Goal: Transaction & Acquisition: Purchase product/service

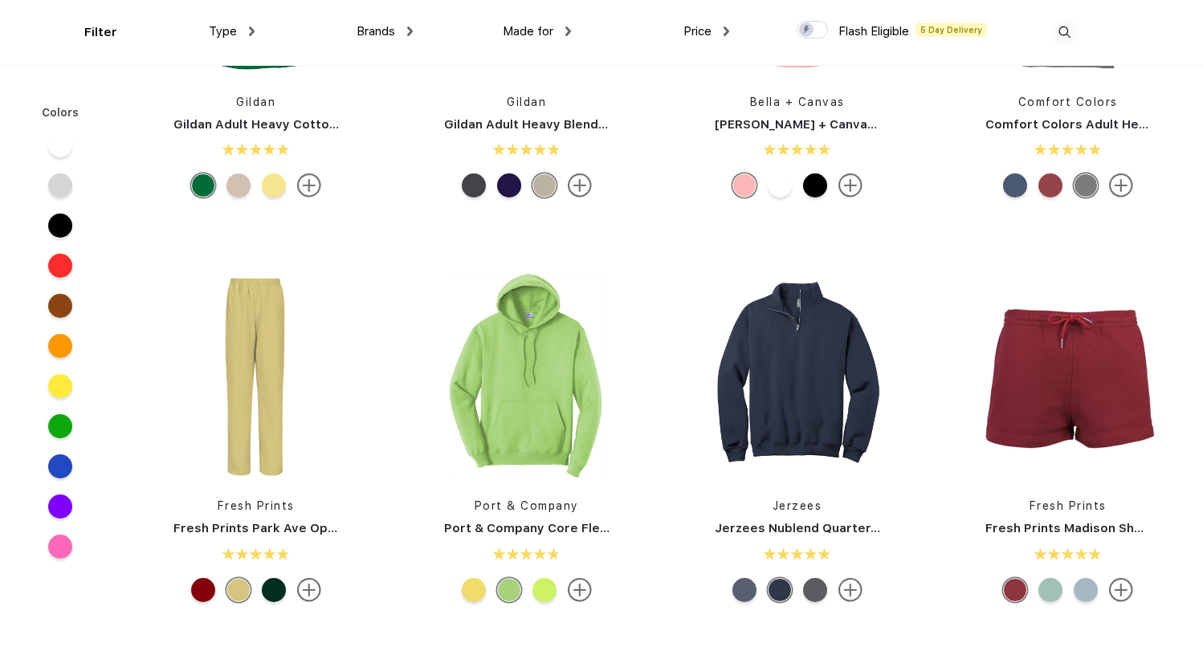
scroll to position [1929, 0]
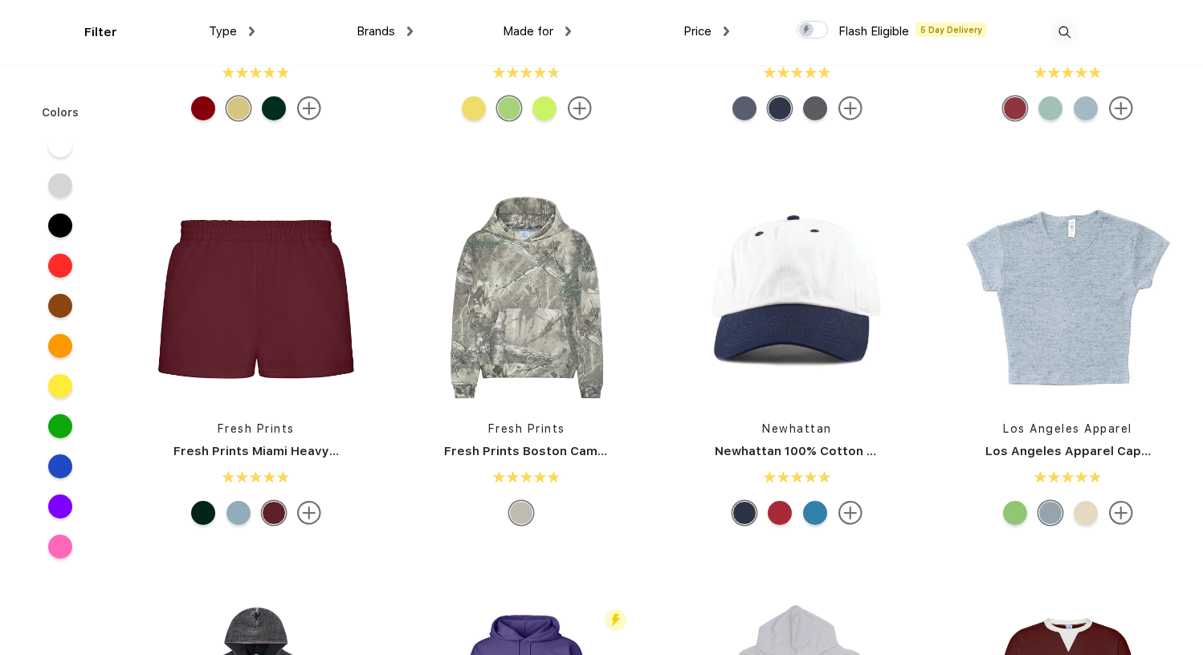
click at [851, 516] on img at bounding box center [851, 513] width 24 height 24
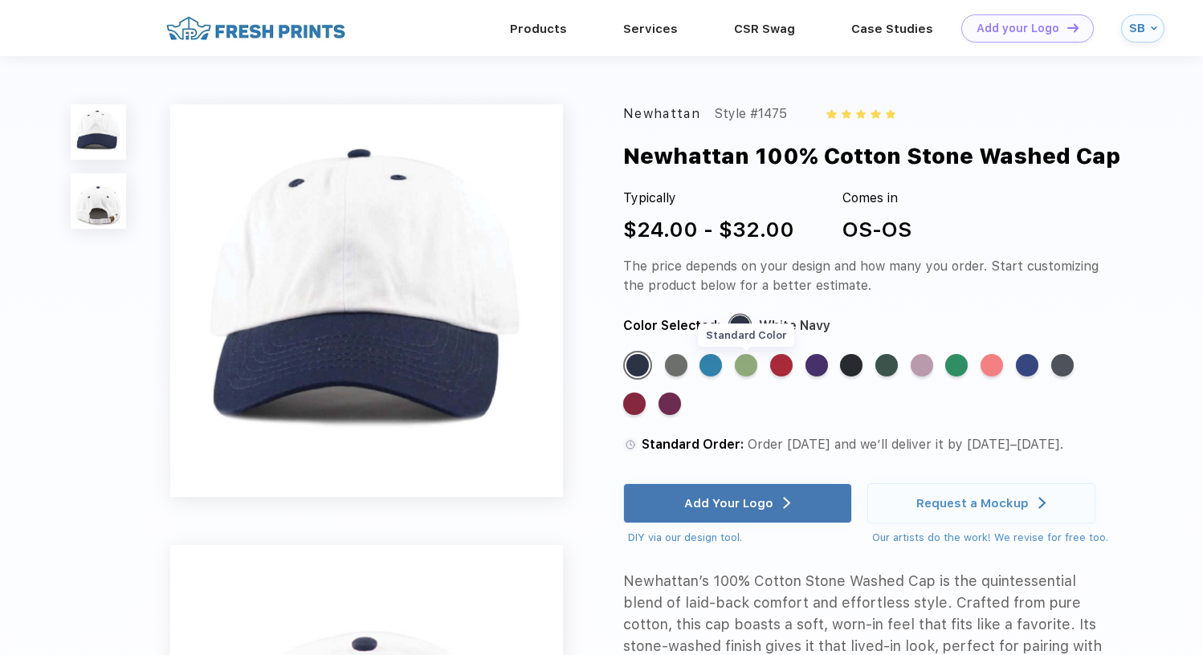
click at [737, 369] on div "Standard Color" at bounding box center [746, 365] width 22 height 22
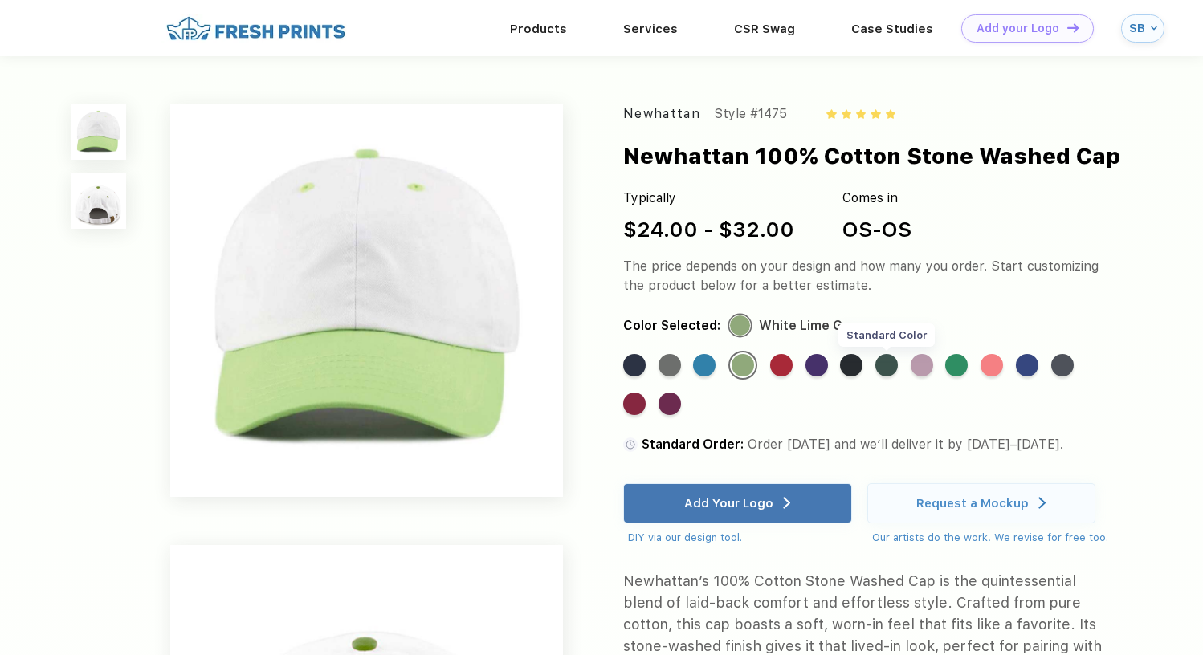
click at [880, 368] on div "Standard Color" at bounding box center [887, 365] width 22 height 22
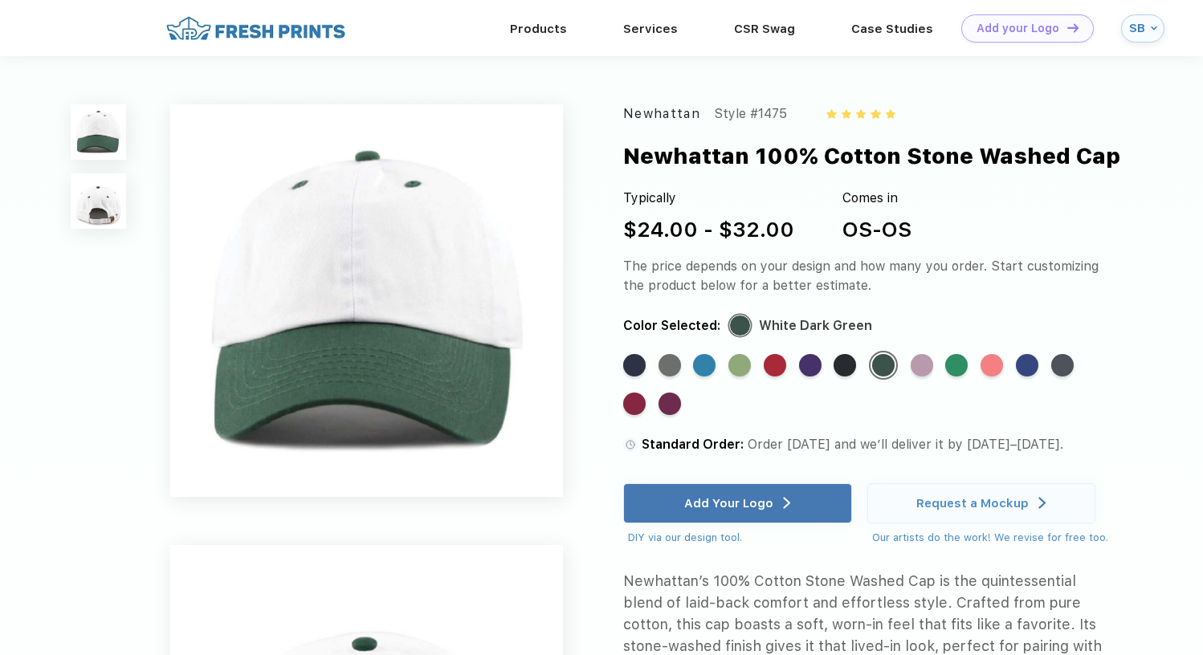
click at [99, 210] on img at bounding box center [98, 200] width 55 height 55
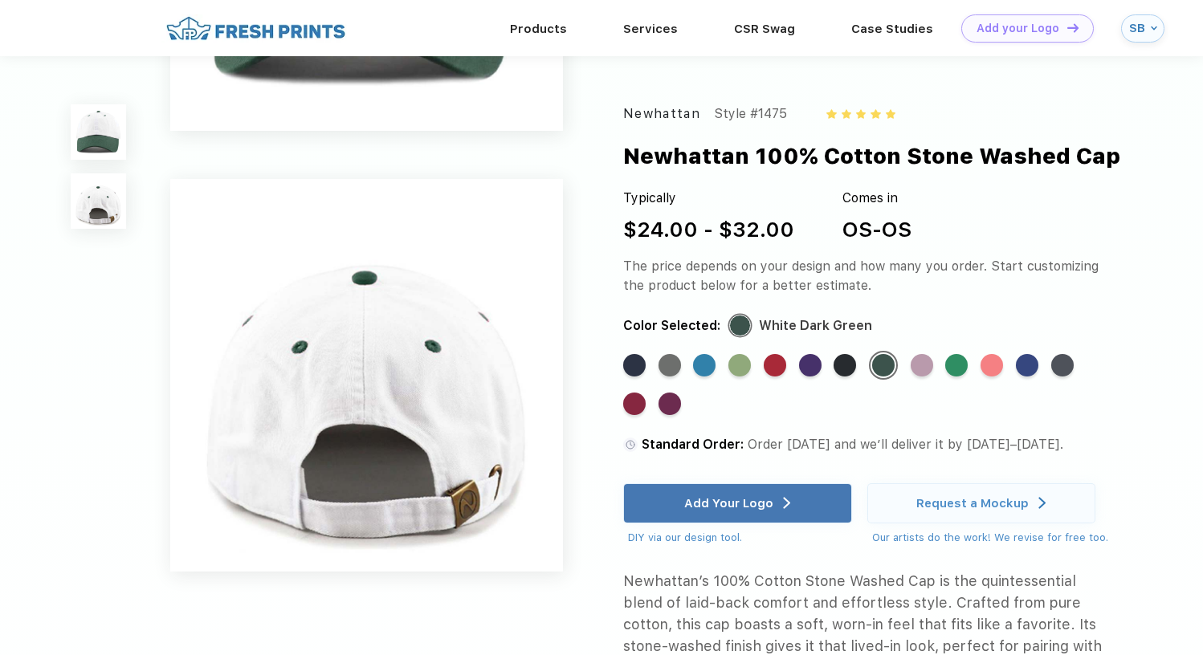
scroll to position [379, 0]
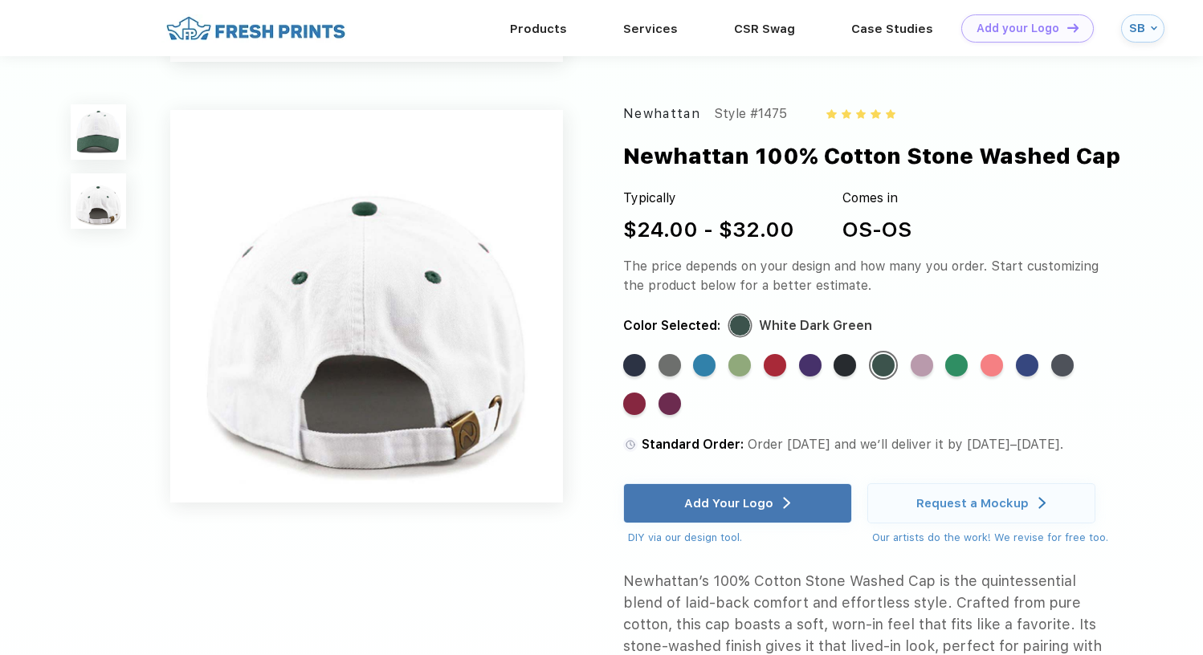
click at [107, 145] on img at bounding box center [98, 131] width 55 height 55
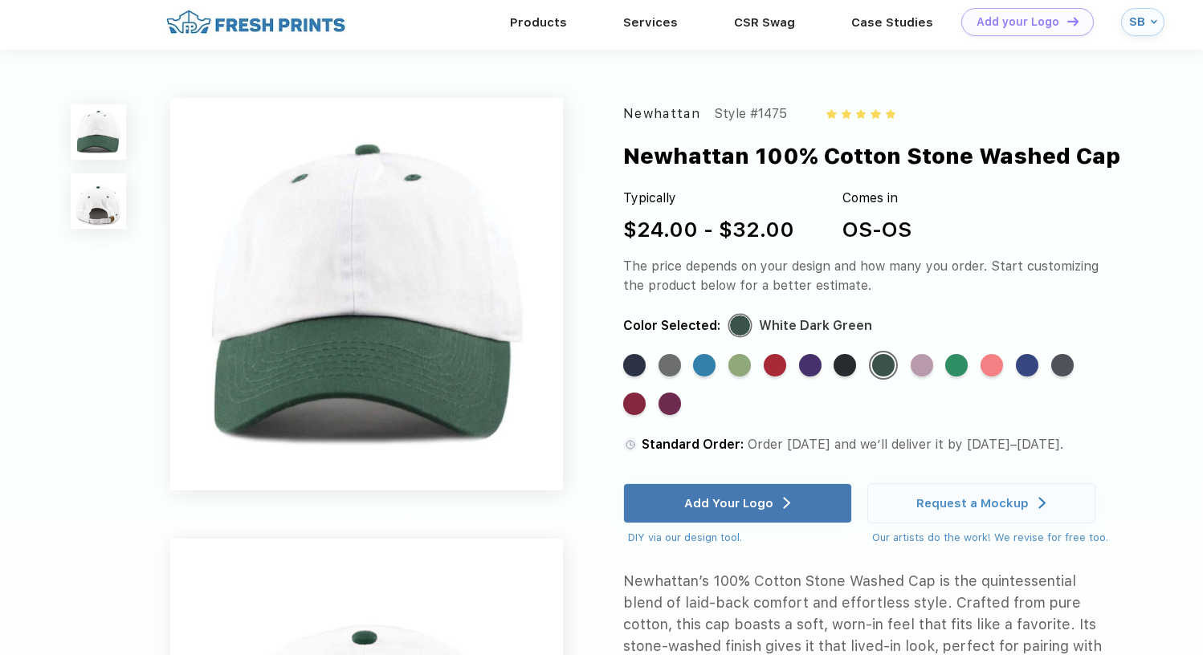
scroll to position [0, 0]
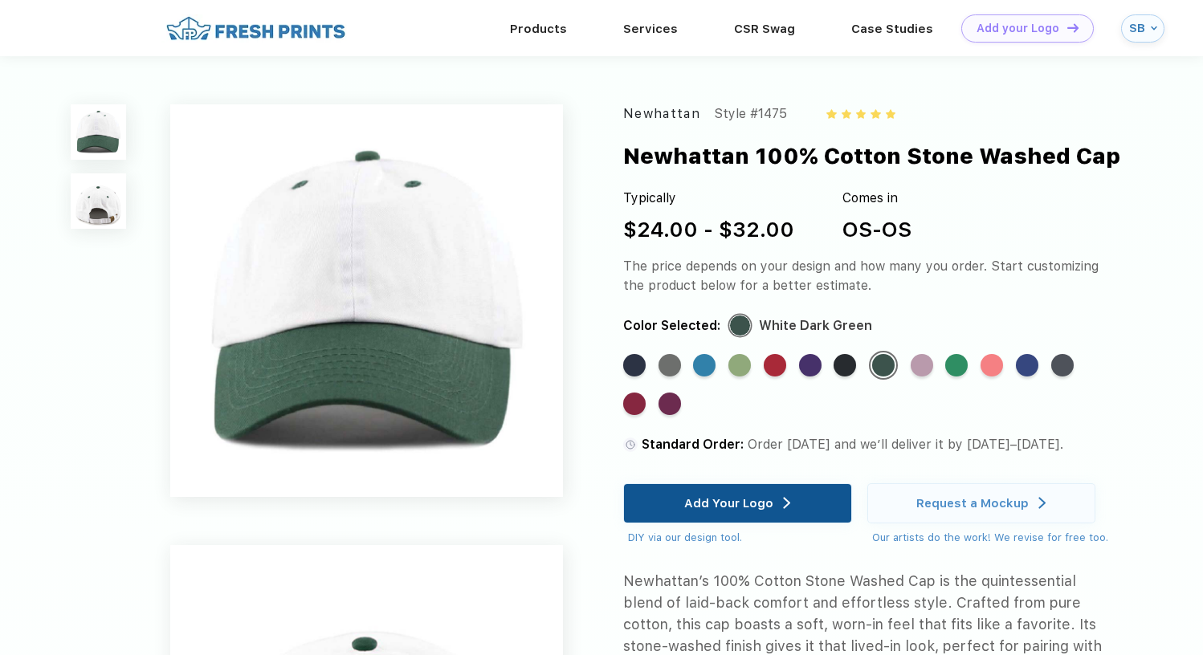
click at [678, 503] on div "Add Your Logo" at bounding box center [737, 504] width 229 height 40
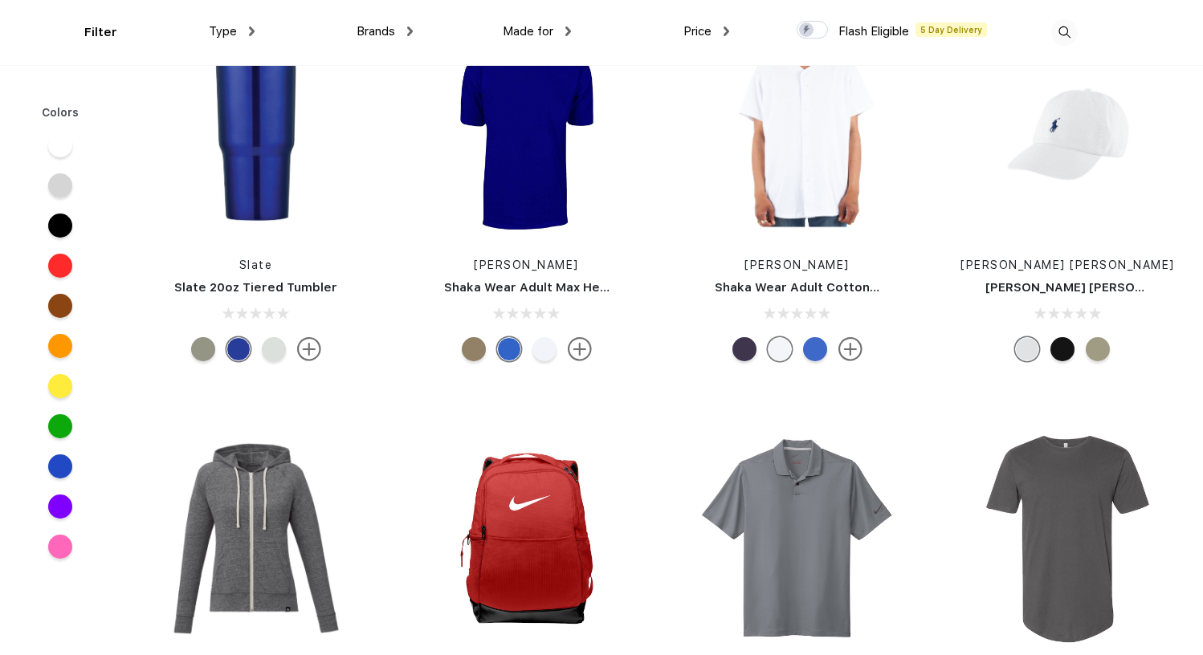
scroll to position [22973, 0]
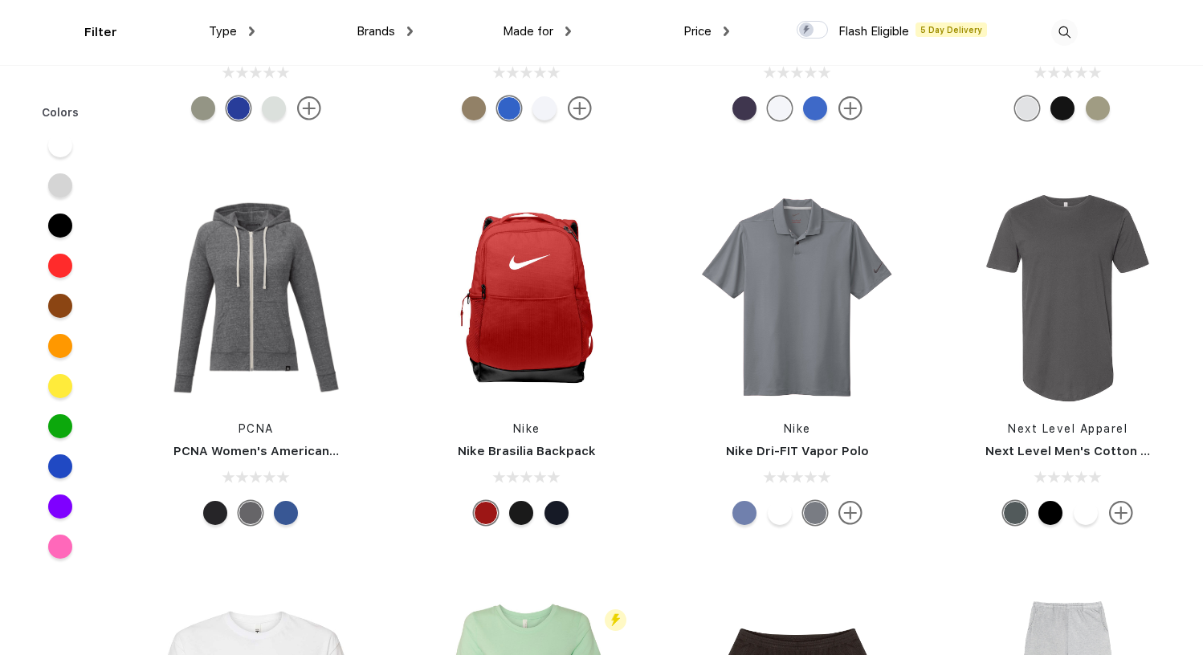
click at [1066, 39] on img at bounding box center [1064, 32] width 27 height 27
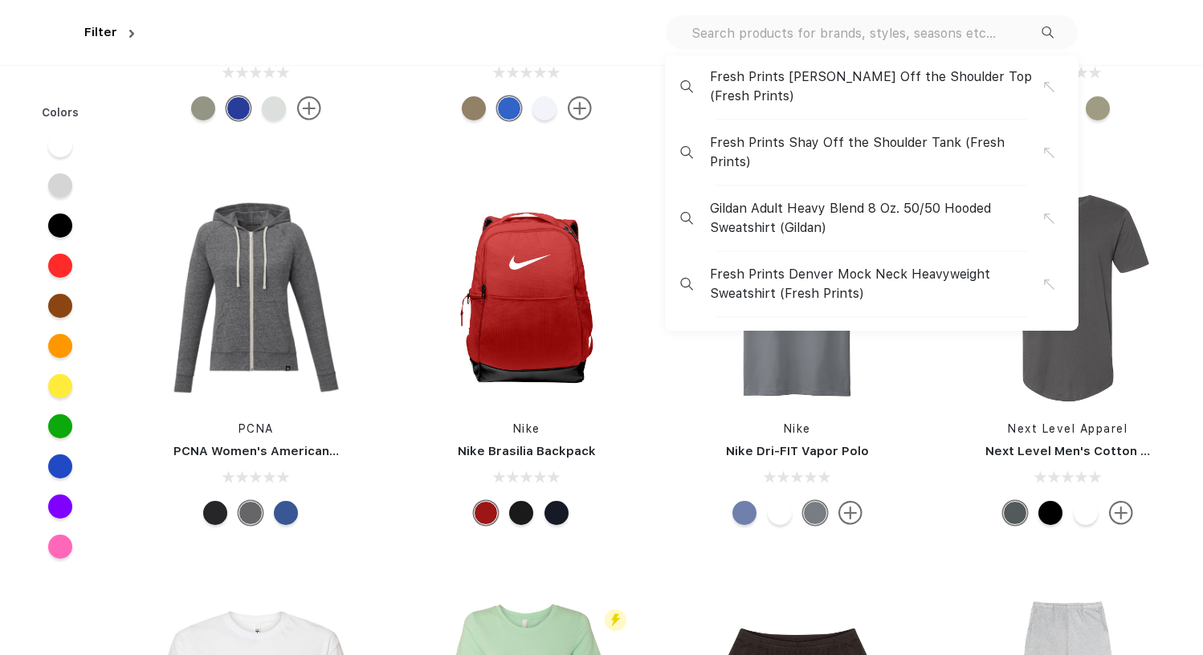
click at [977, 41] on div "Fresh Prints Chloe Off the Shoulder Top (Fresh Prints) Fresh Prints Shay Off th…" at bounding box center [872, 32] width 412 height 35
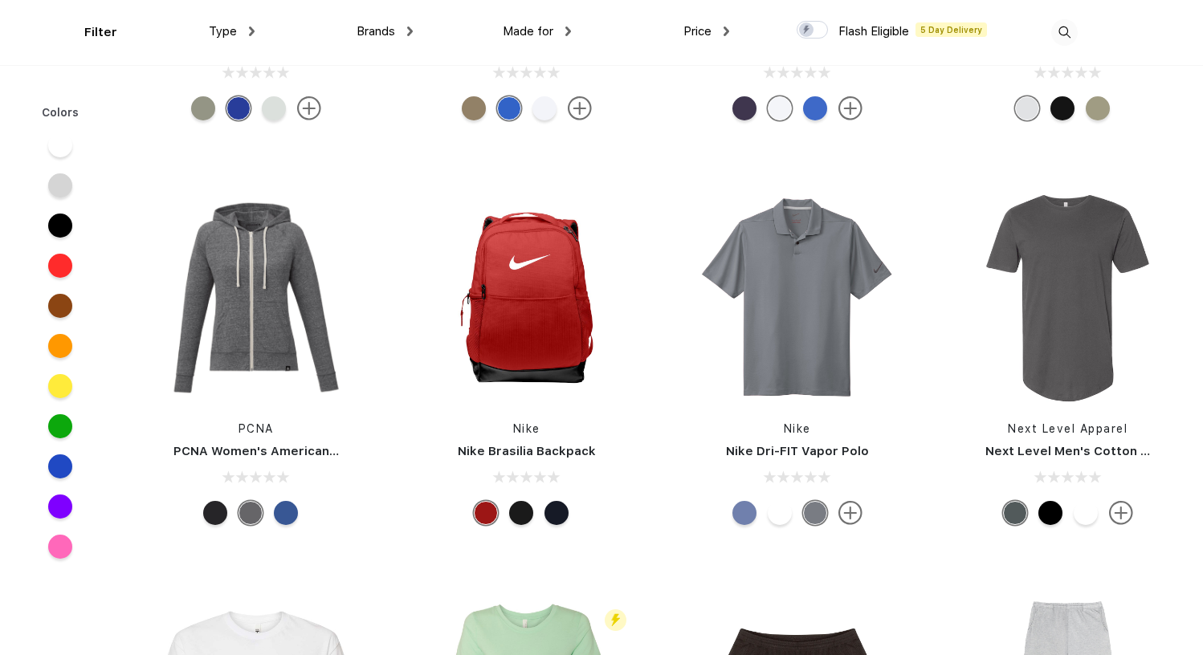
click at [1054, 30] on img at bounding box center [1064, 32] width 27 height 27
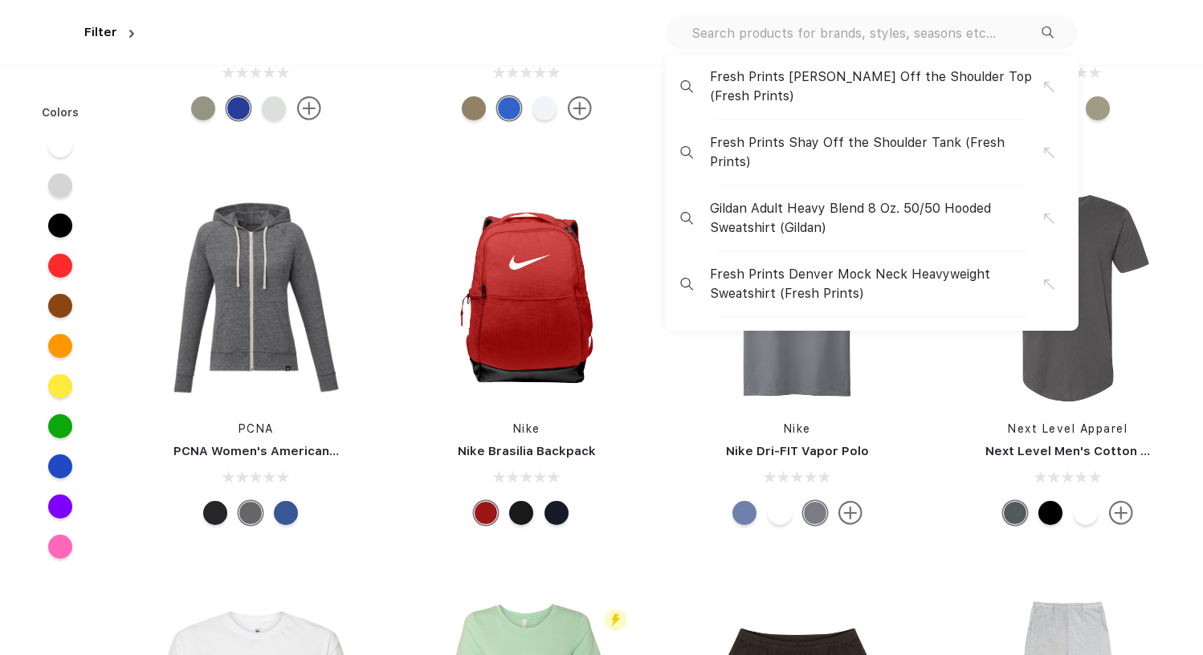
click at [1005, 27] on input "text" at bounding box center [866, 33] width 352 height 18
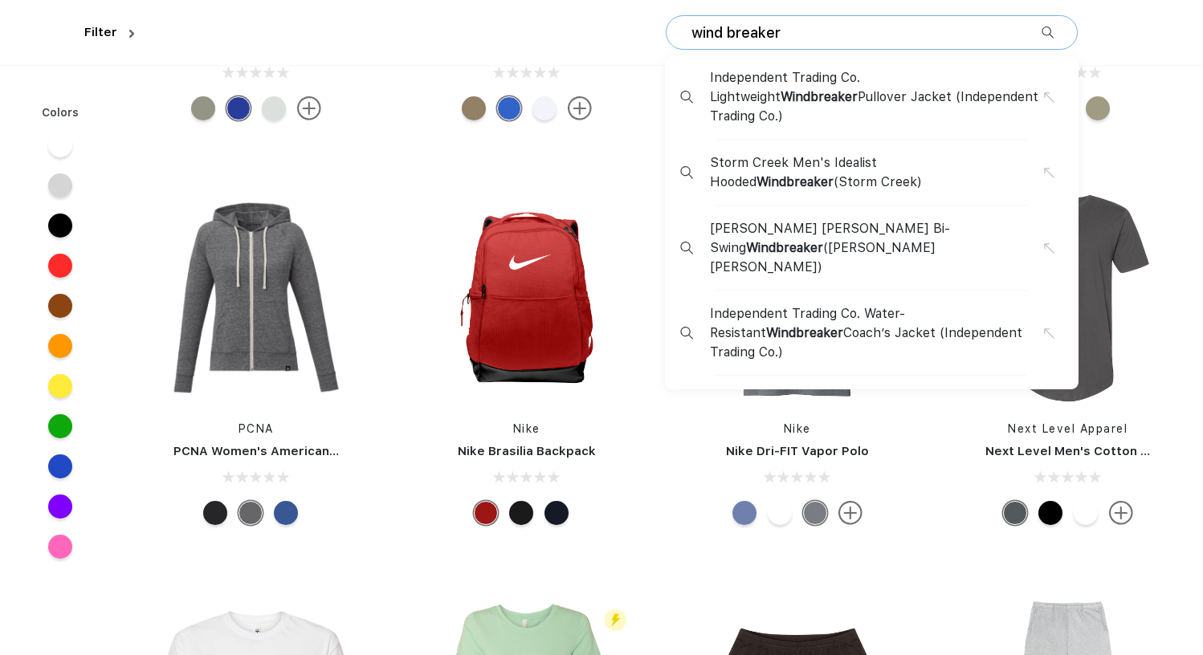
type input "wind breaker"
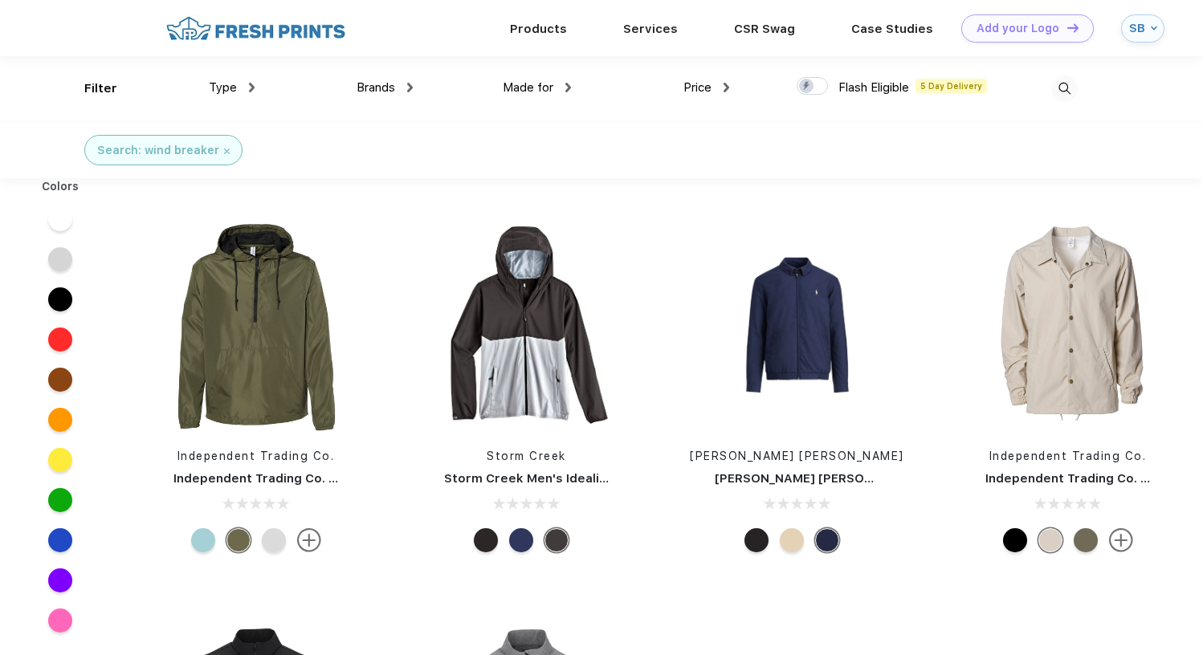
click at [243, 92] on div "Type" at bounding box center [232, 88] width 46 height 18
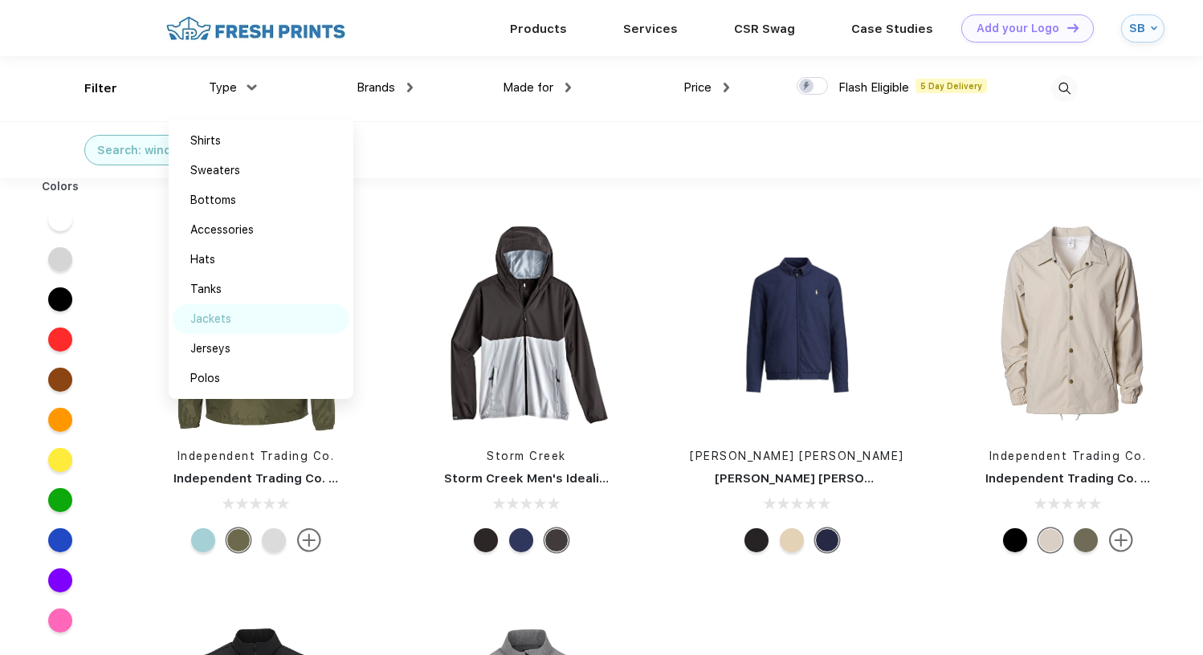
click at [255, 325] on div "Jackets" at bounding box center [261, 319] width 177 height 30
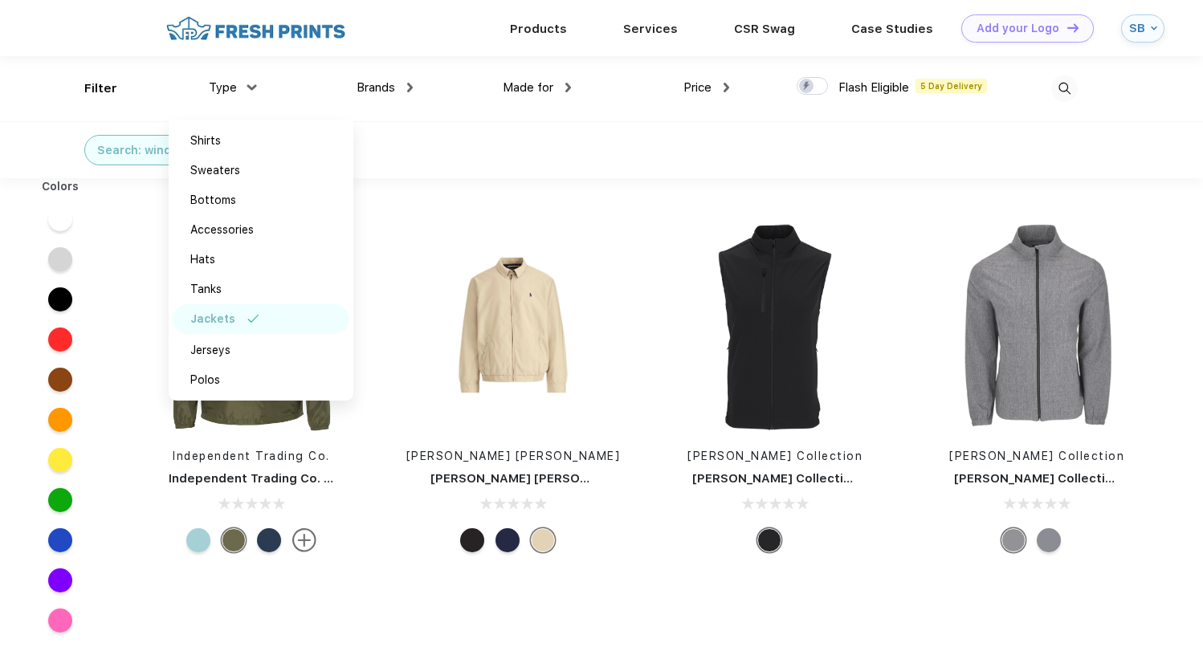
click at [792, 184] on div "Independent Trading Co. Independent Trading Co. Lightweight Windbreaker Pullove…" at bounding box center [643, 509] width 1047 height 663
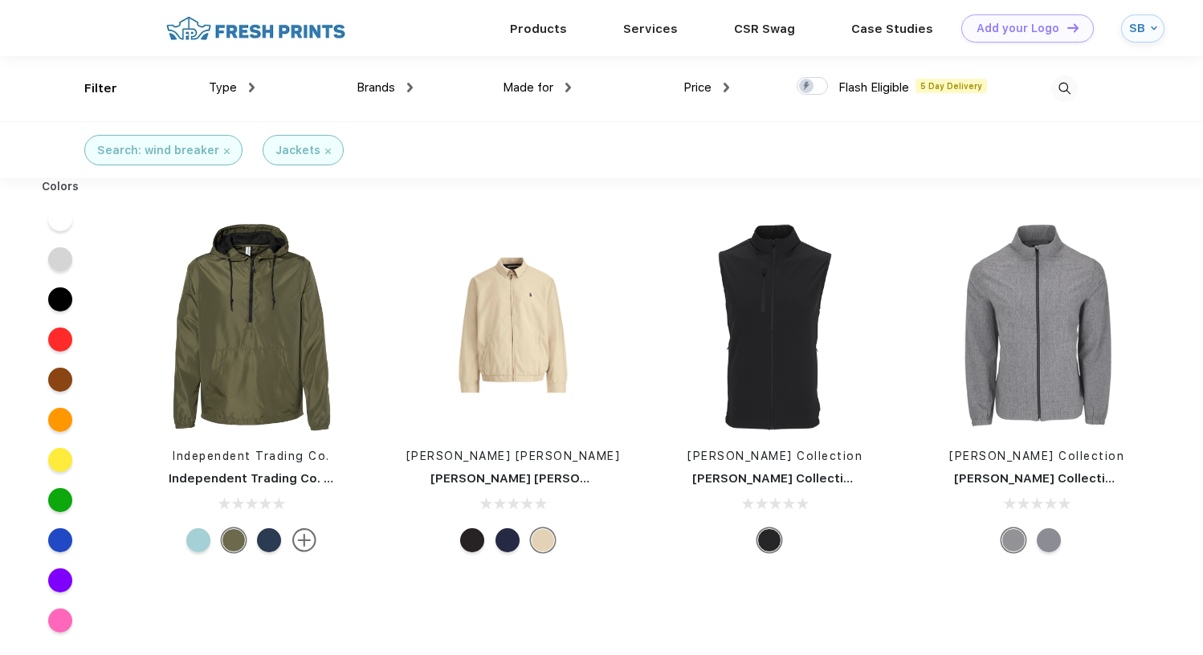
click at [224, 150] on img at bounding box center [227, 152] width 6 height 6
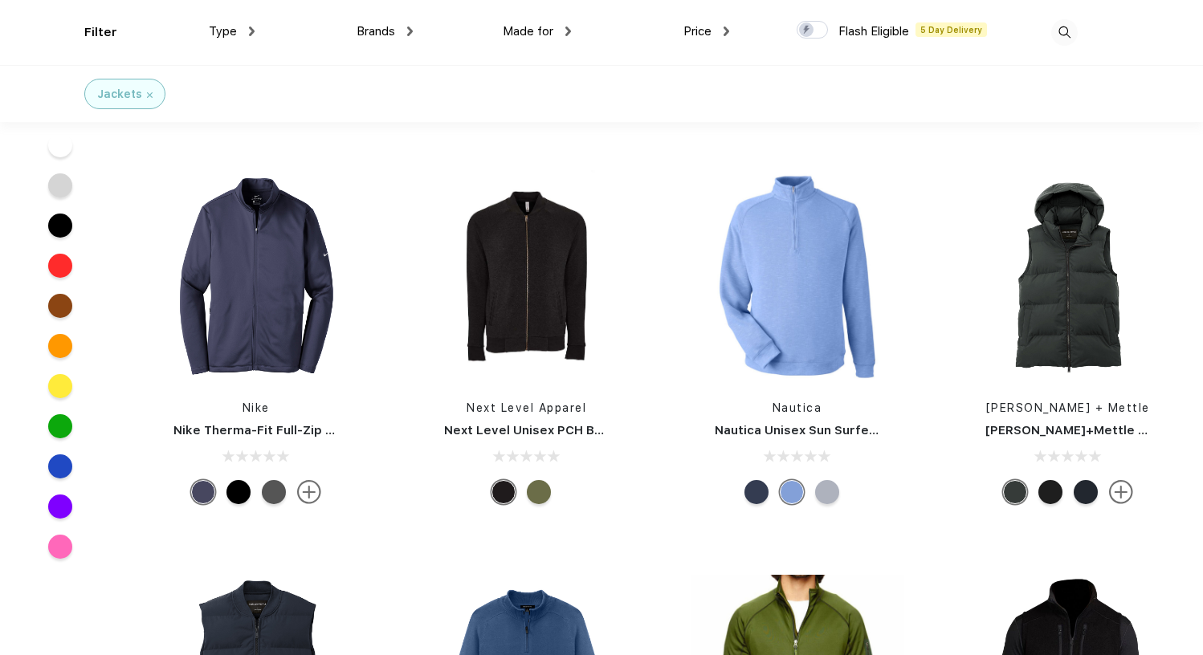
scroll to position [9719, 0]
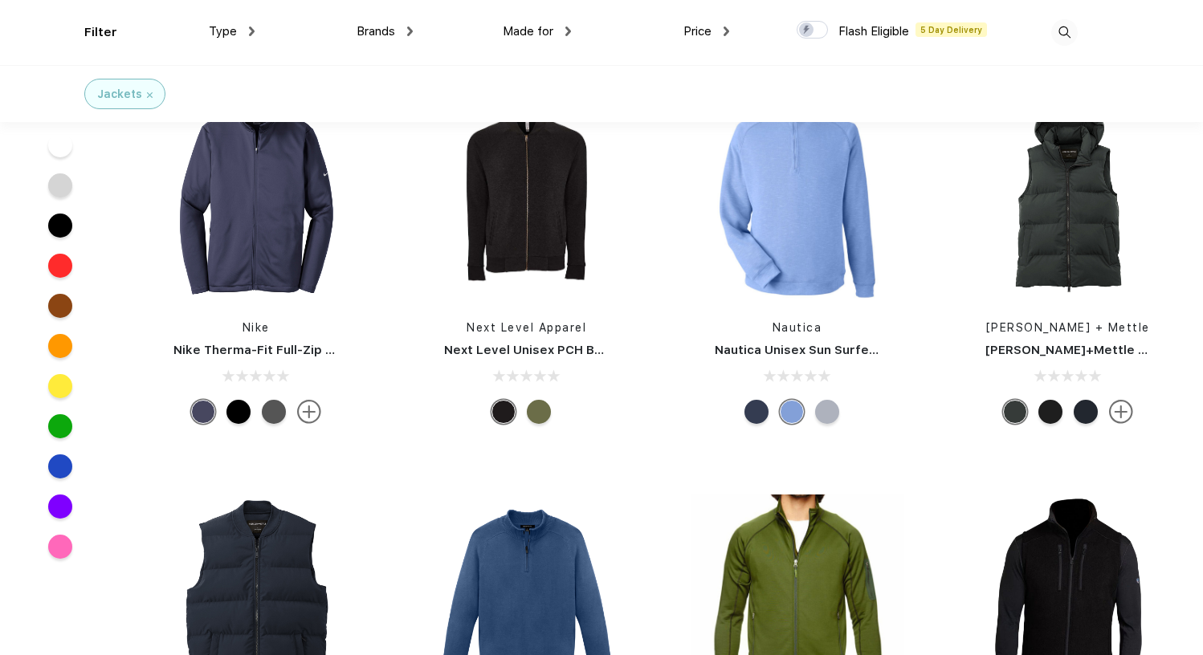
click at [144, 98] on div "Jackets" at bounding box center [124, 94] width 55 height 17
click at [147, 92] on img at bounding box center [150, 95] width 6 height 6
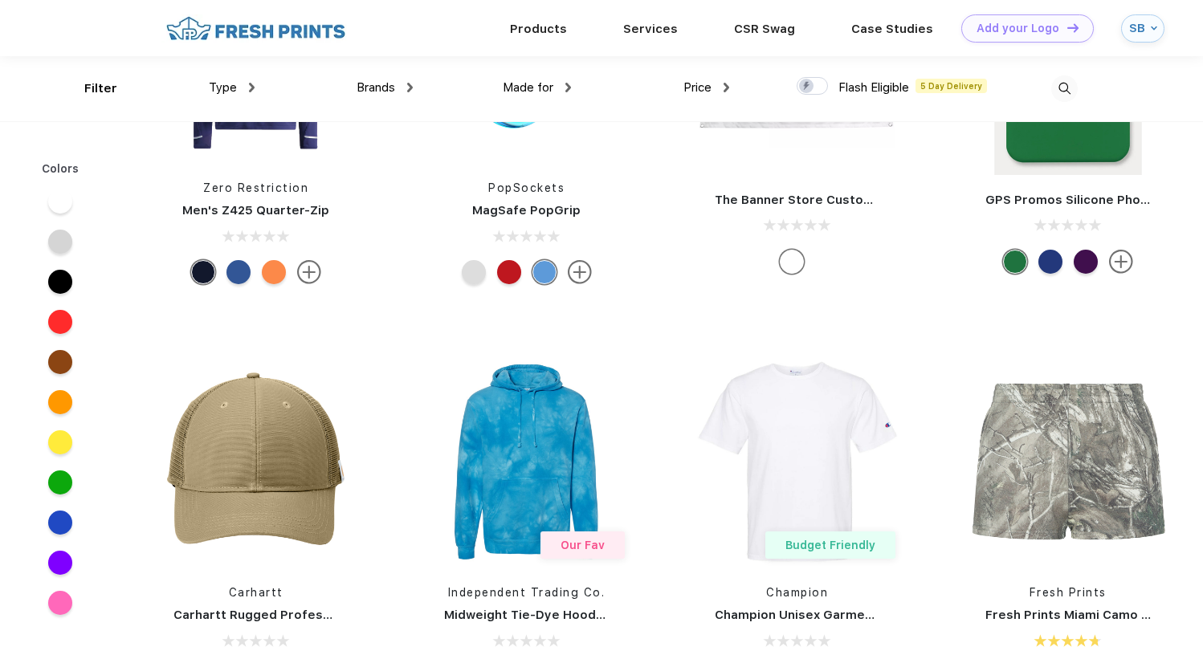
scroll to position [19519, 0]
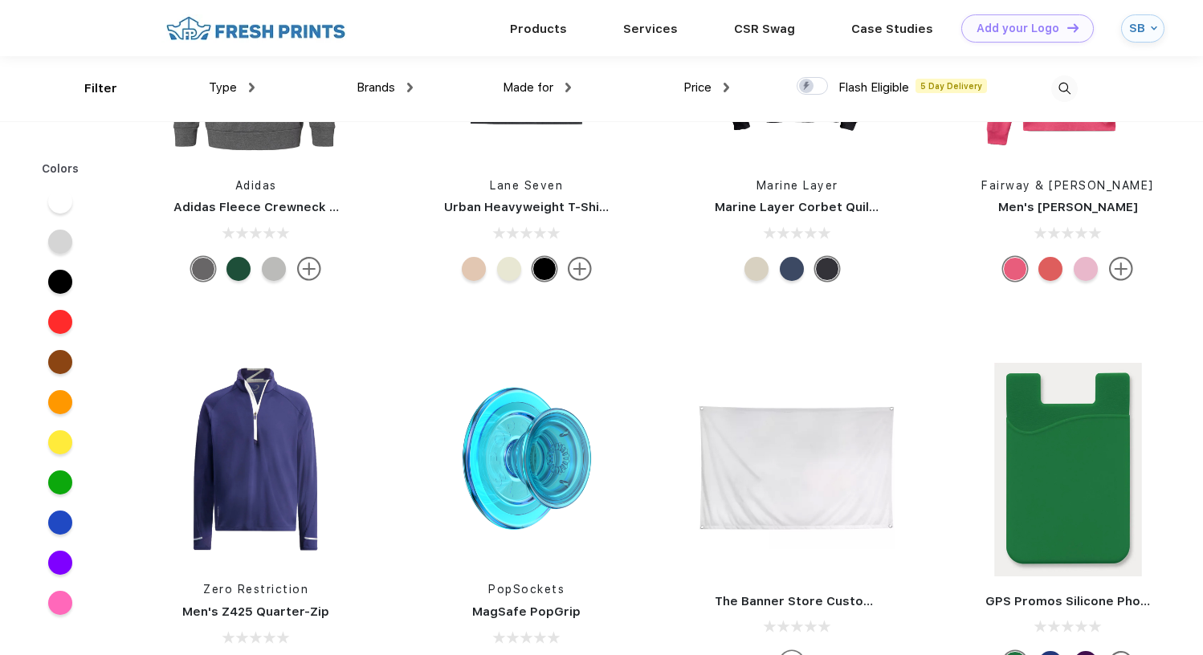
click at [321, 36] on img at bounding box center [255, 28] width 189 height 28
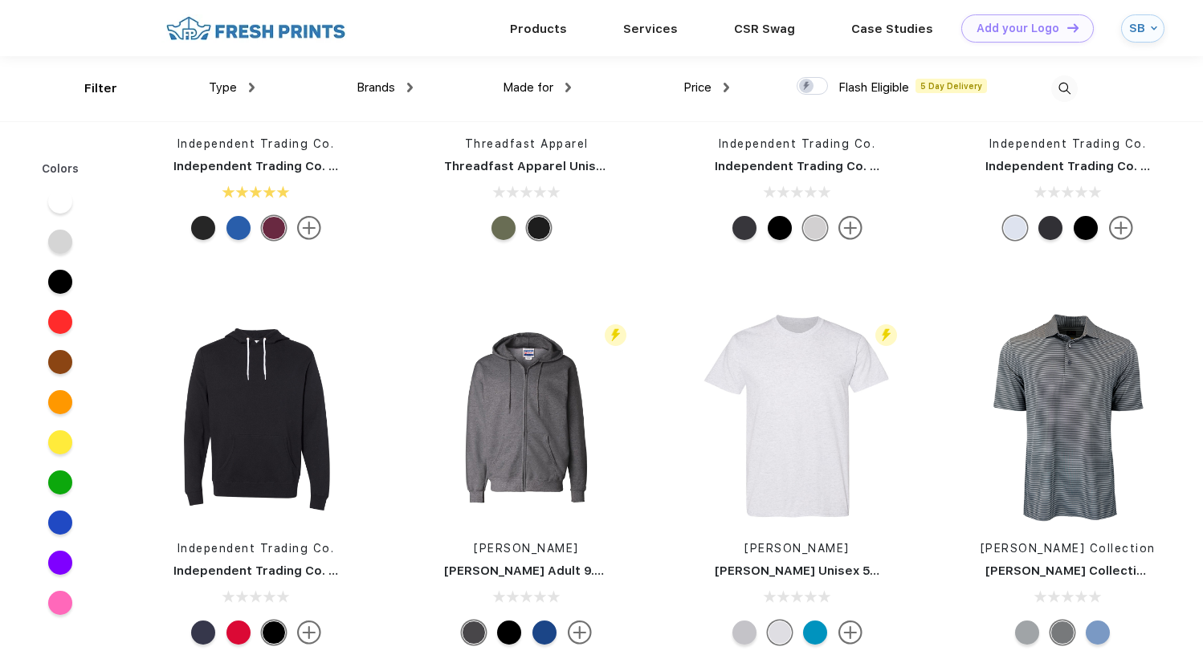
scroll to position [24419, 0]
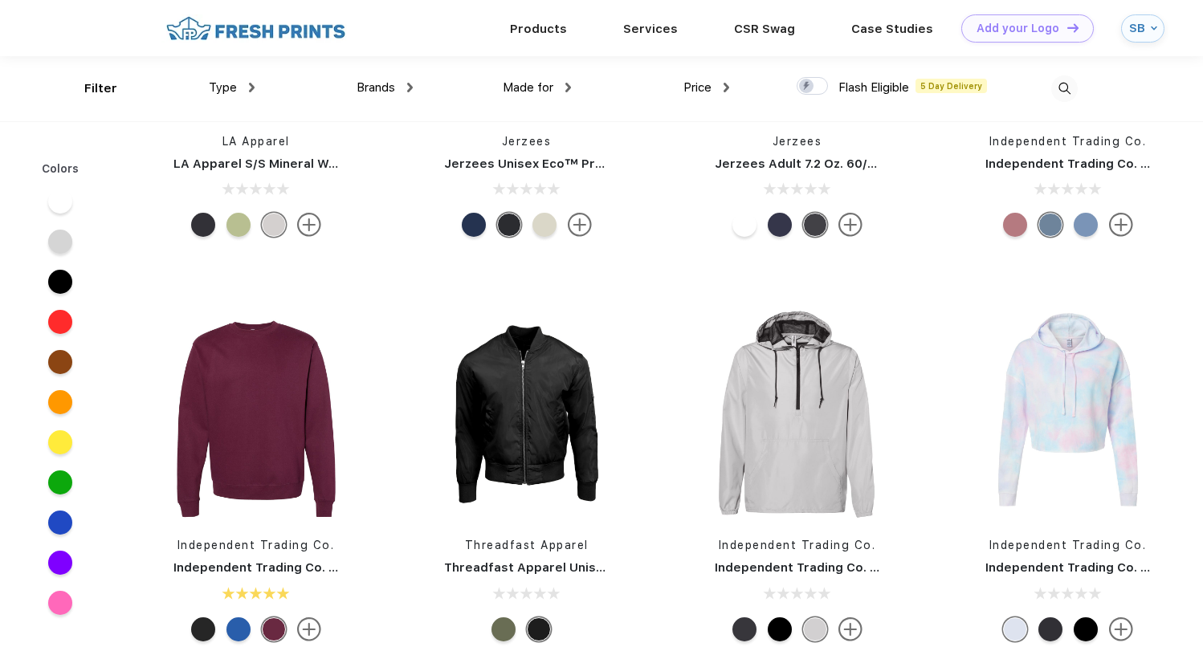
click at [1057, 86] on img at bounding box center [1064, 89] width 27 height 27
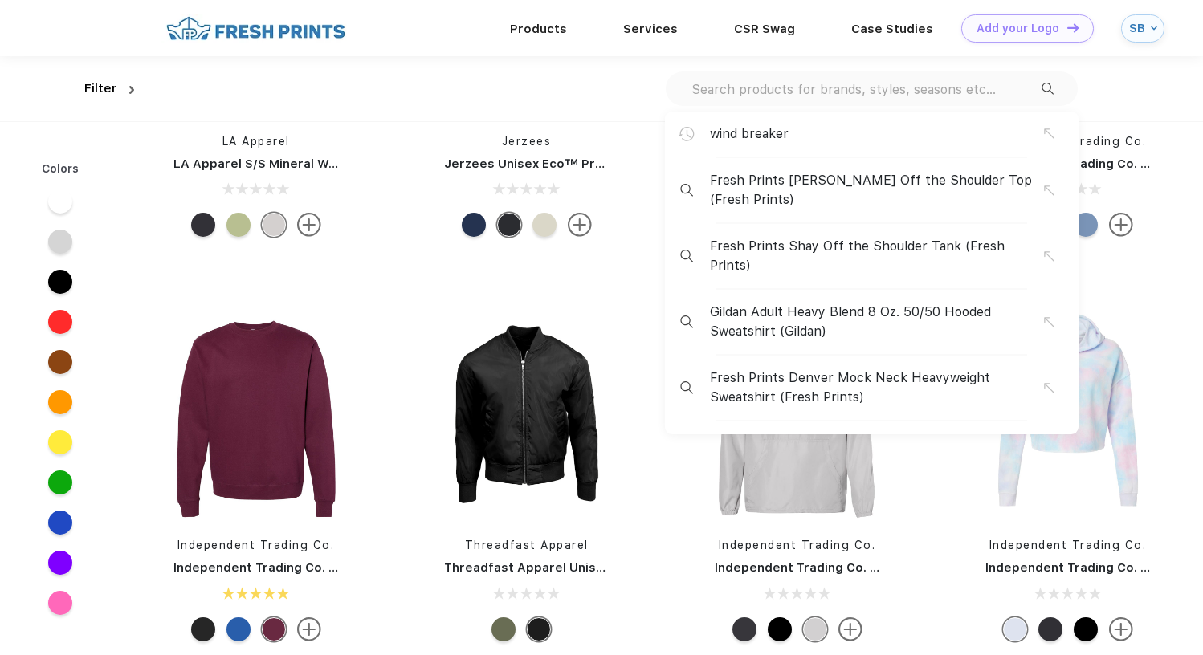
click at [1023, 84] on input "text" at bounding box center [866, 89] width 352 height 18
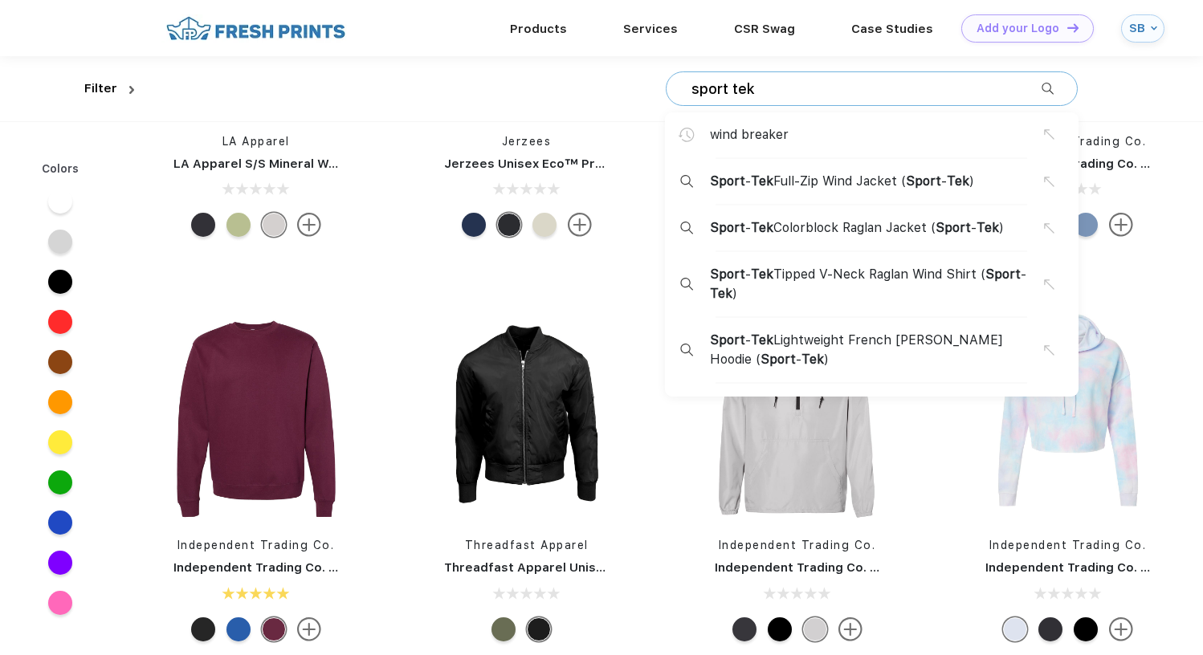
type input "sport tek"
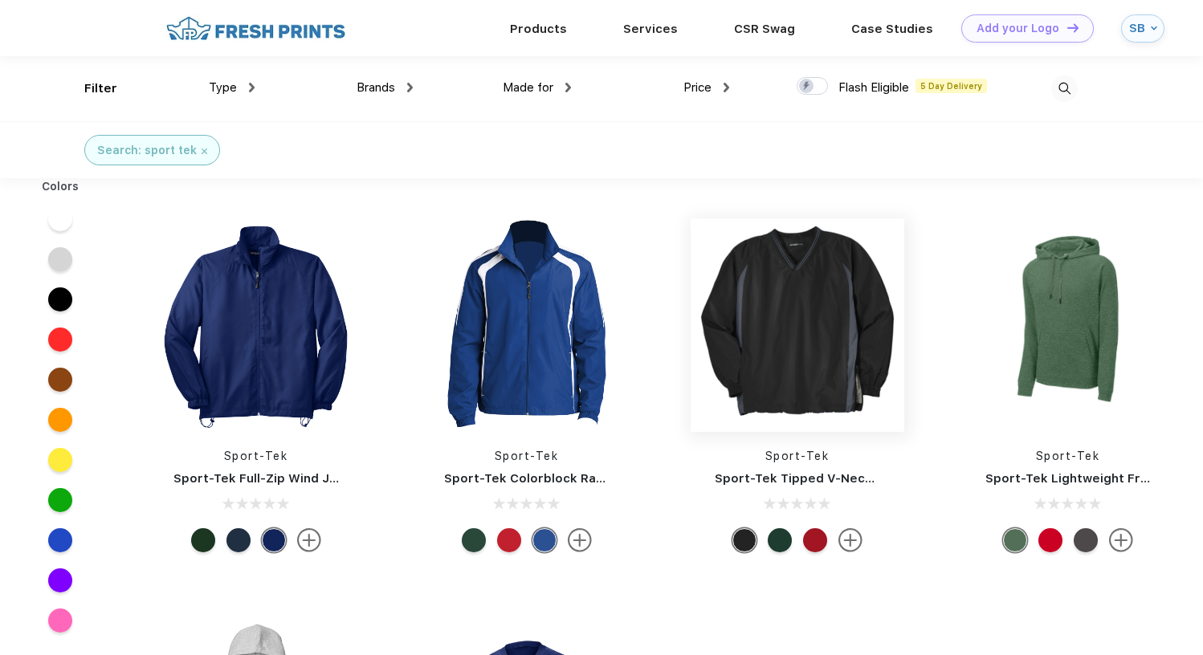
click at [826, 333] on img at bounding box center [798, 325] width 214 height 214
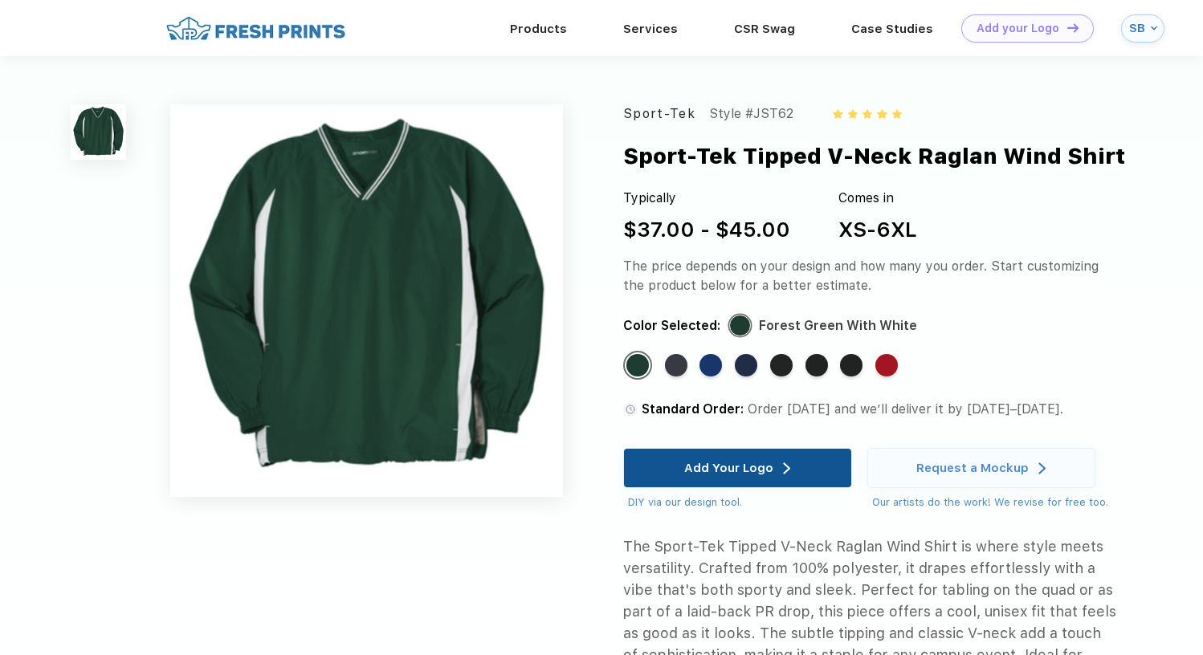
click at [704, 461] on div "Add Your Logo" at bounding box center [728, 468] width 89 height 16
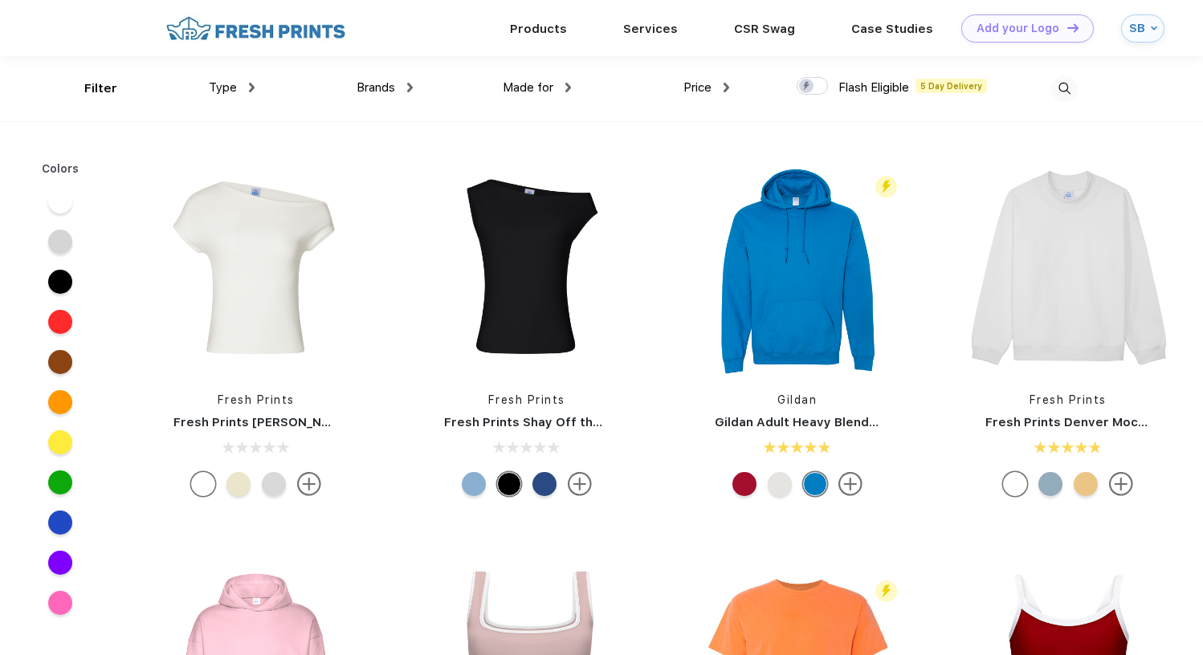
scroll to position [1, 0]
click at [1068, 91] on img at bounding box center [1064, 88] width 27 height 27
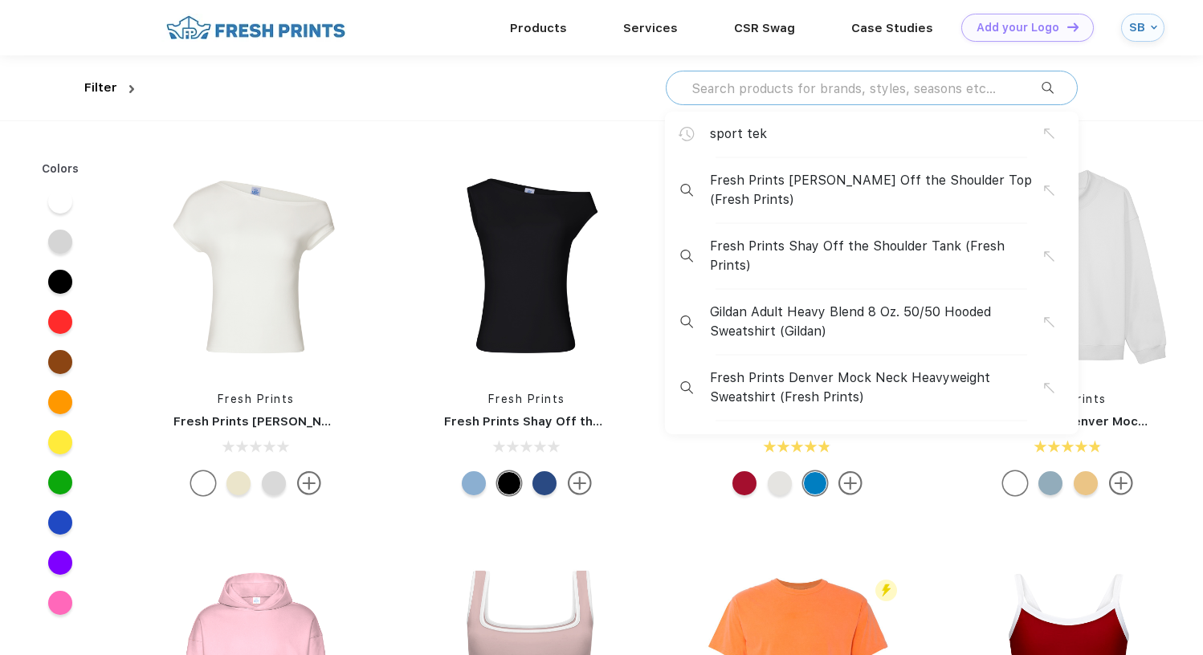
click at [956, 94] on input "text" at bounding box center [866, 89] width 352 height 18
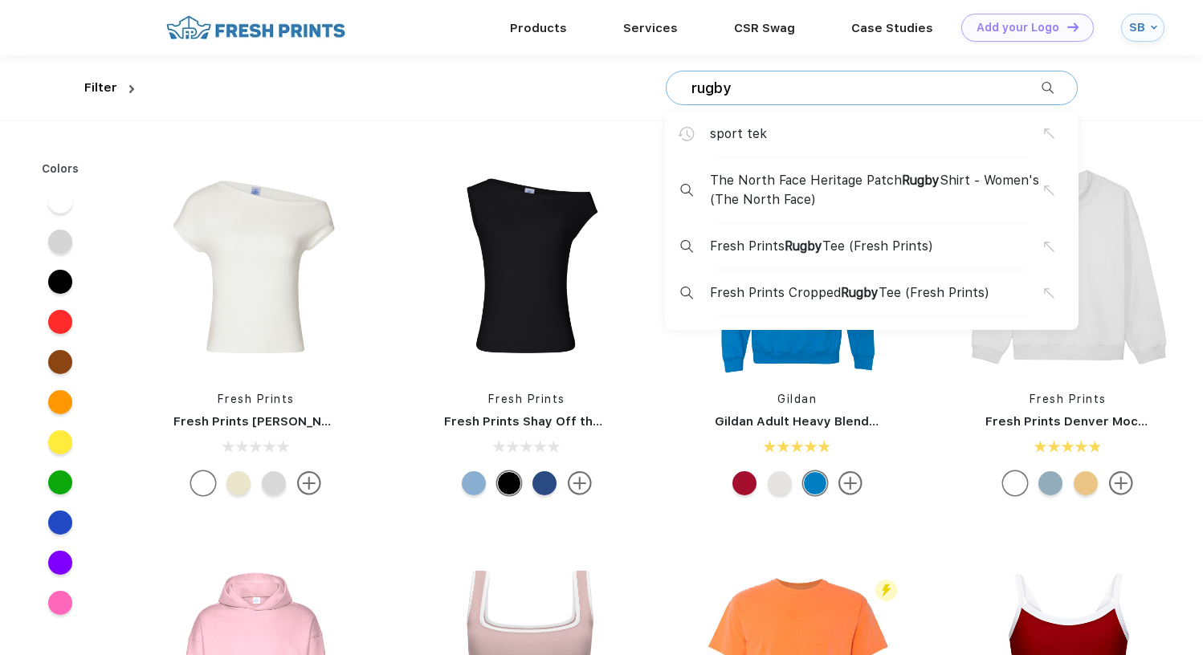
type input "rugby"
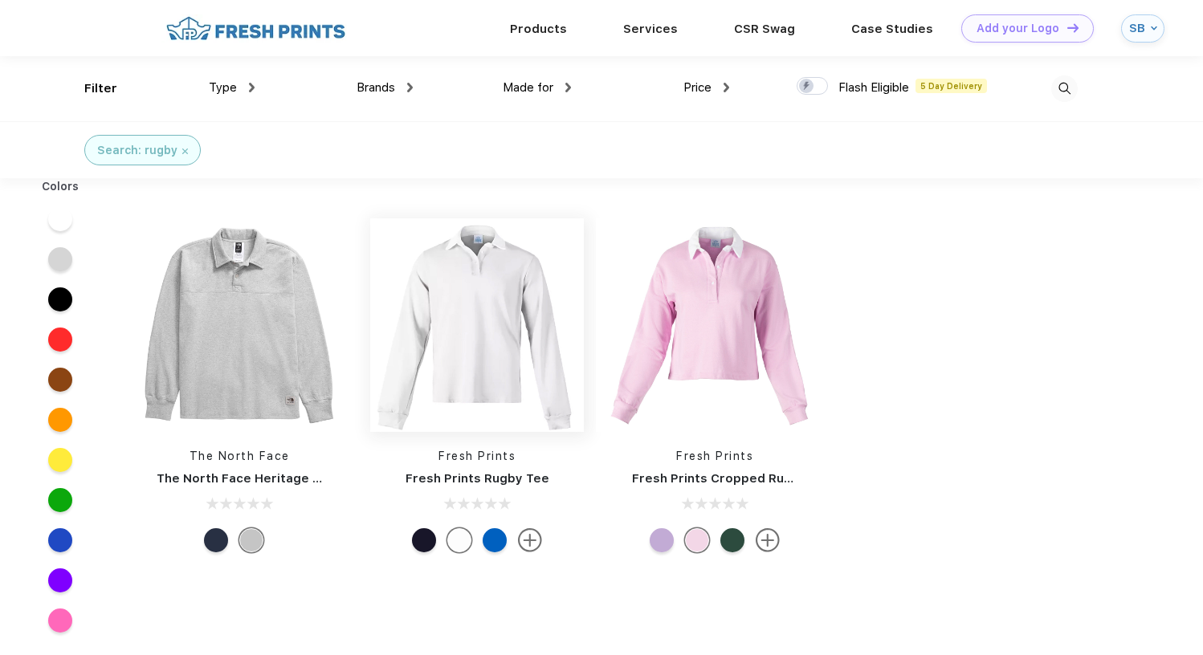
click at [473, 360] on img at bounding box center [477, 325] width 214 height 214
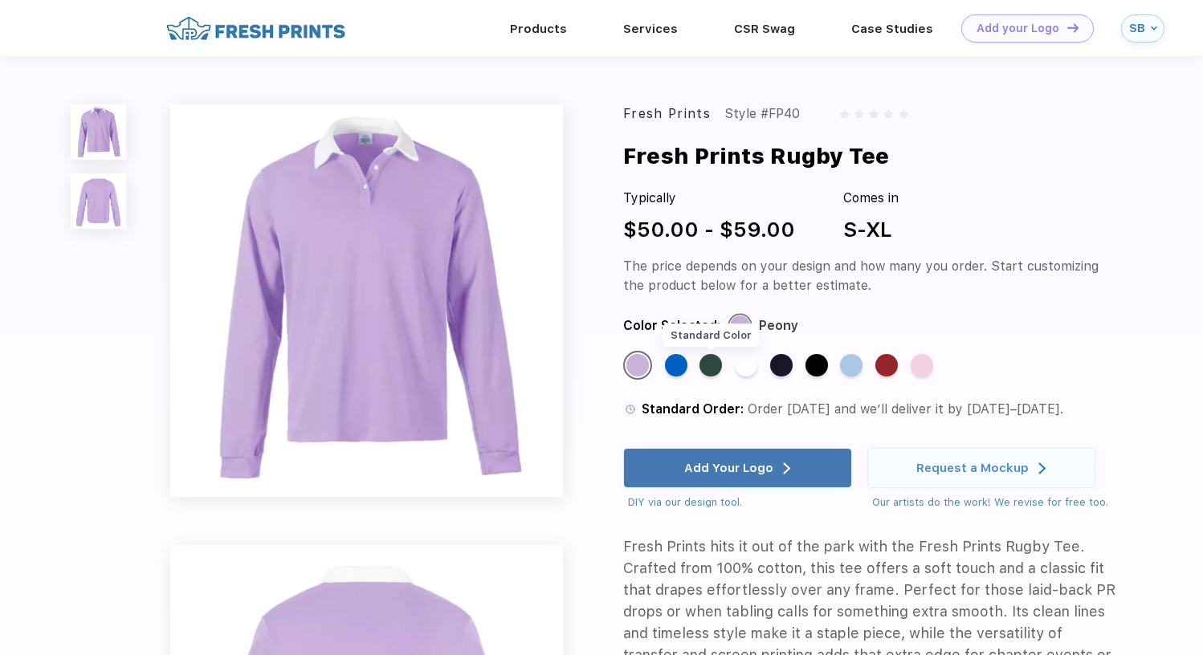
click at [718, 370] on div "Standard Color" at bounding box center [711, 365] width 22 height 22
